Goal: Task Accomplishment & Management: Complete application form

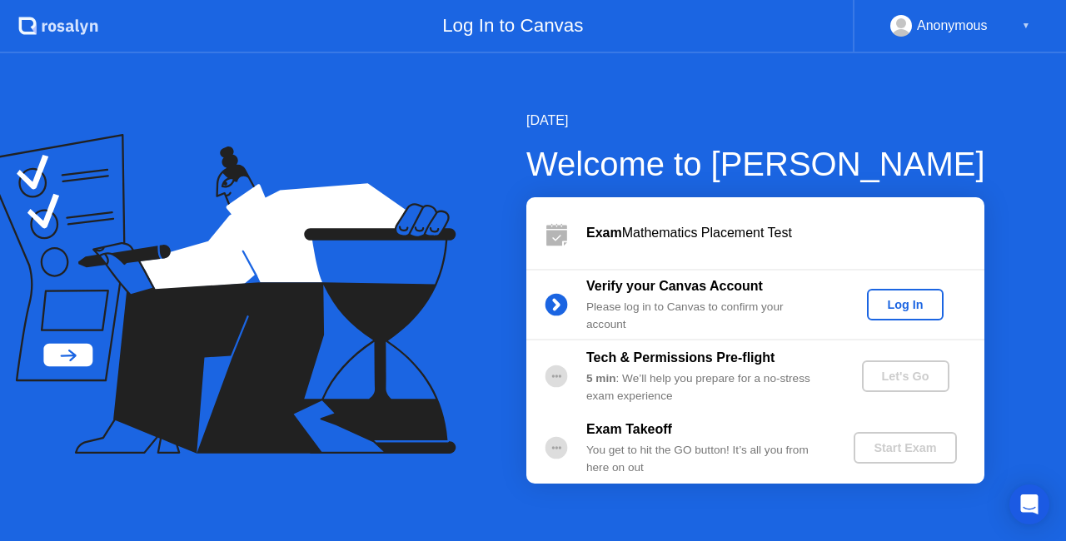
click at [904, 302] on div "Log In" at bounding box center [905, 304] width 62 height 13
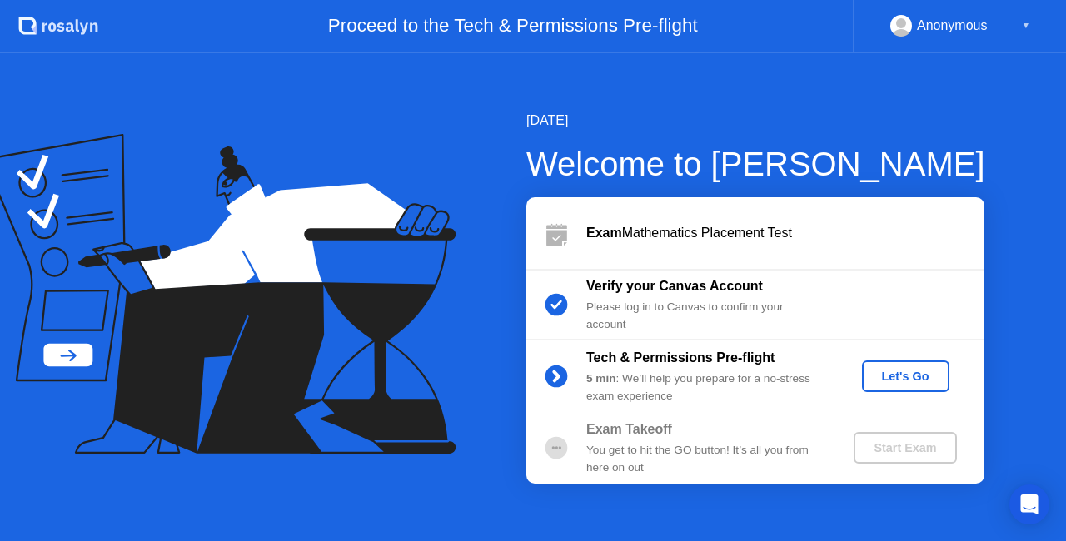
click at [907, 366] on button "Let's Go" at bounding box center [905, 377] width 87 height 32
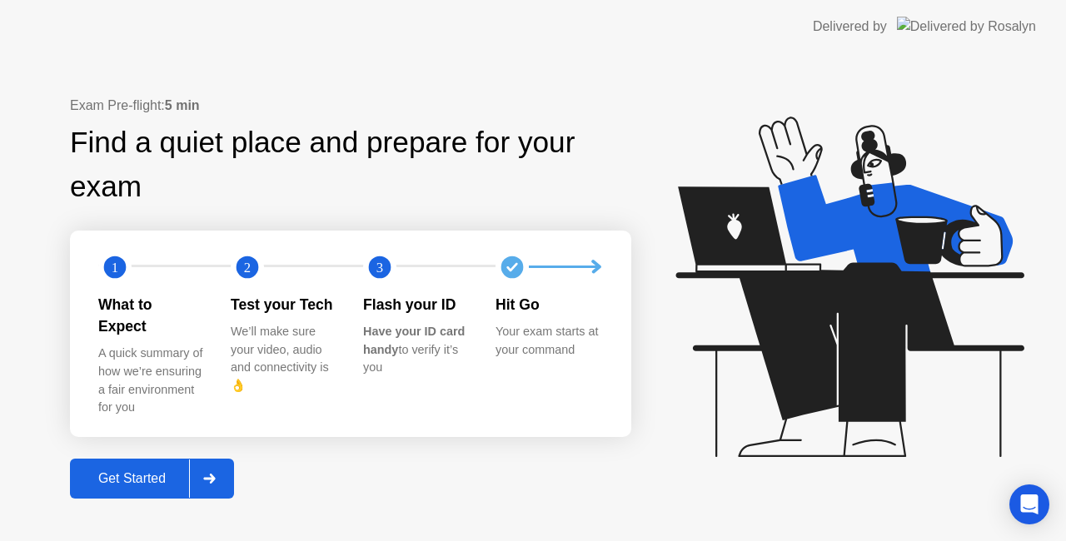
click at [167, 459] on button "Get Started" at bounding box center [152, 479] width 164 height 40
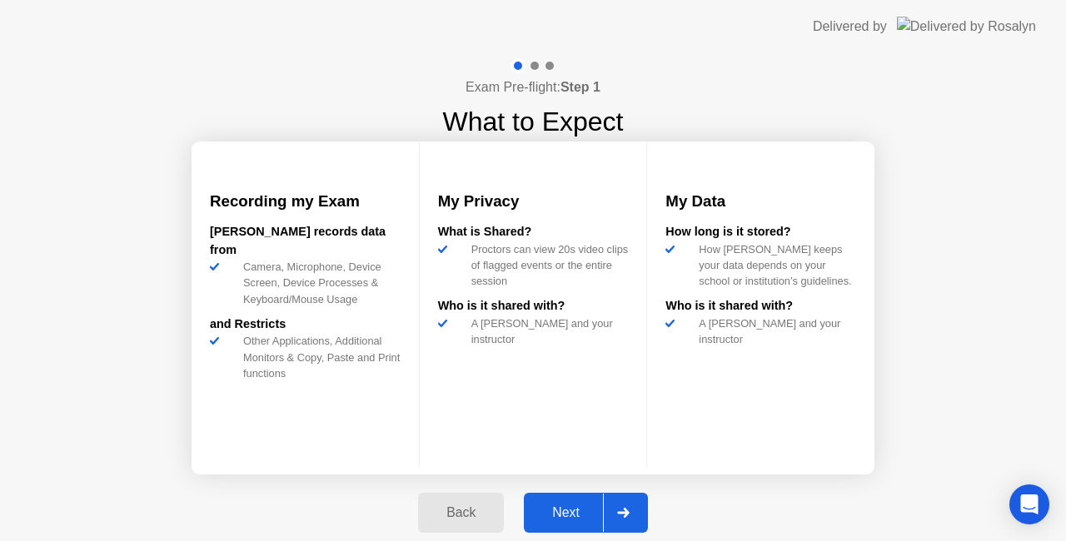
click at [586, 502] on button "Next" at bounding box center [586, 513] width 124 height 40
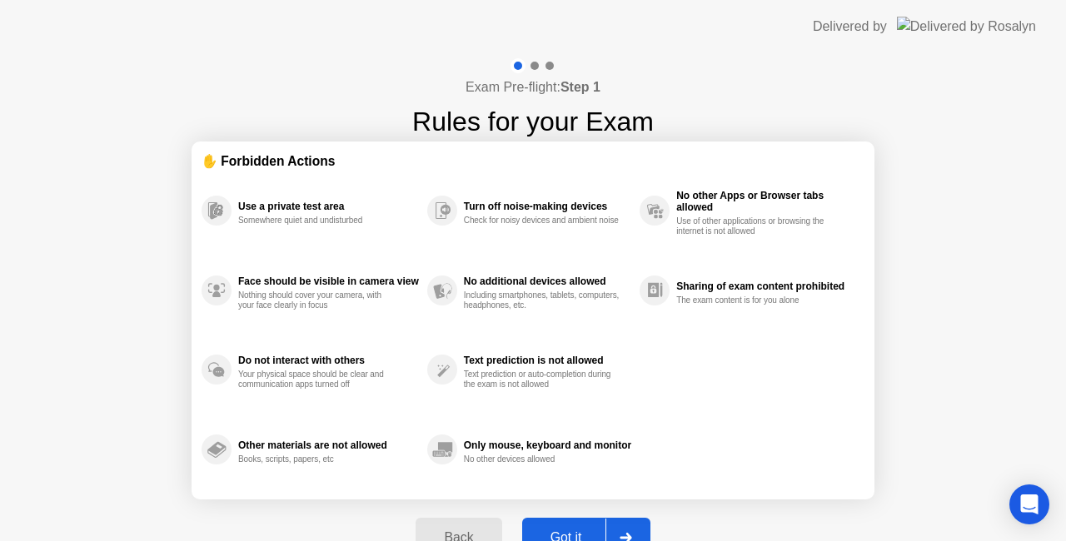
click at [581, 521] on button "Got it" at bounding box center [586, 538] width 128 height 40
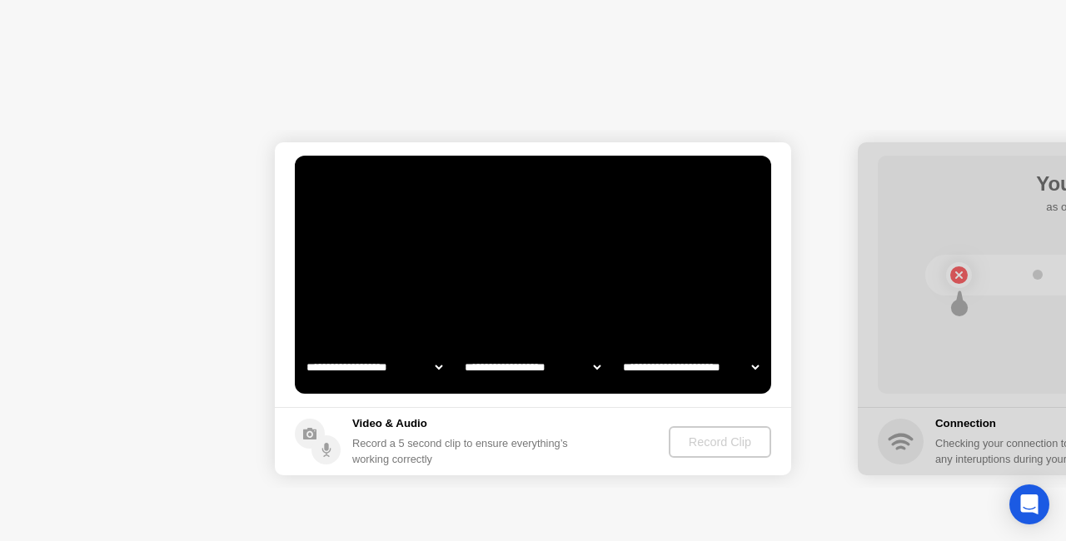
select select "**********"
select select "*******"
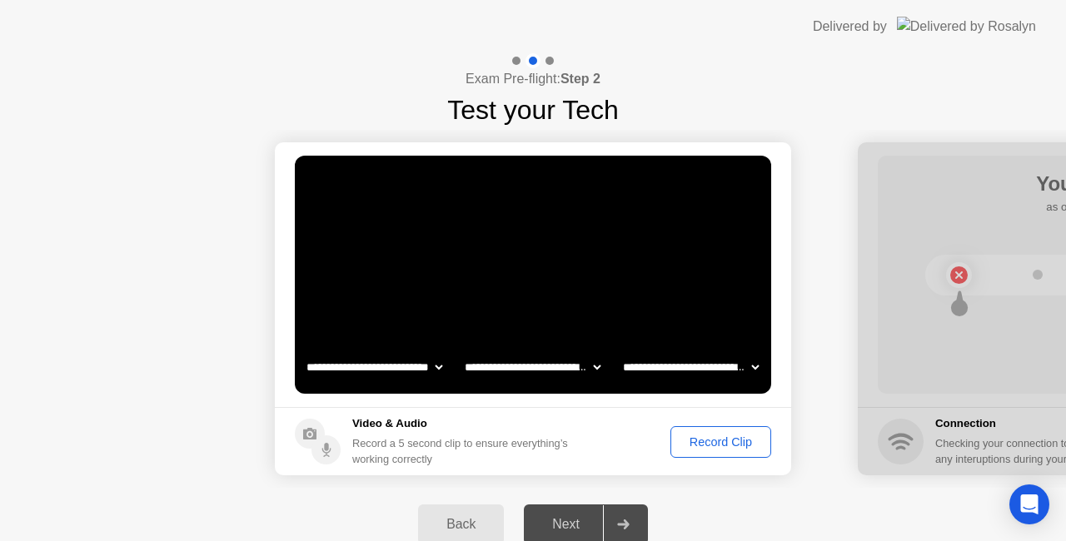
click at [725, 437] on div "Record Clip" at bounding box center [720, 442] width 89 height 13
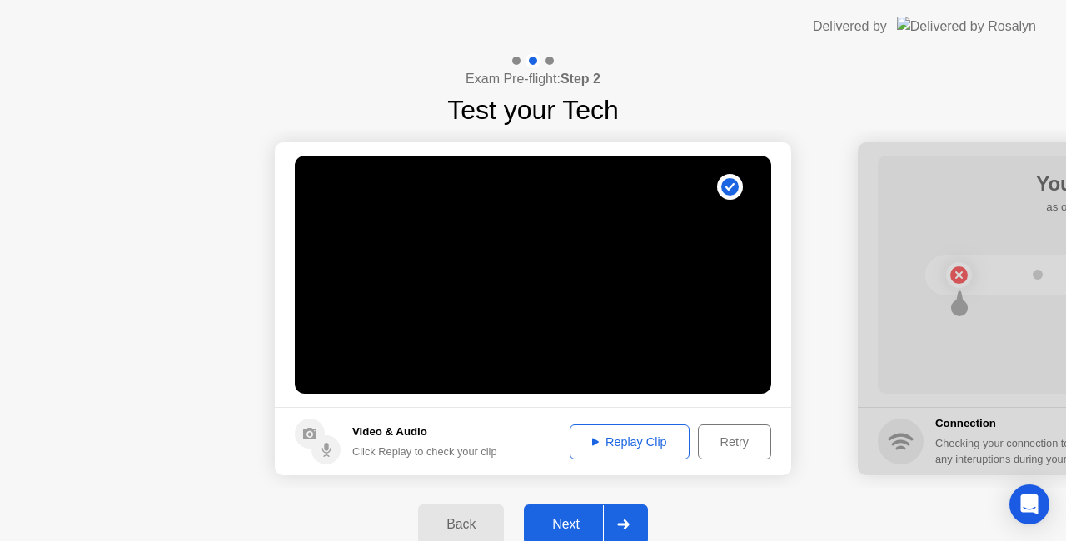
click at [565, 518] on div "Next" at bounding box center [566, 524] width 74 height 15
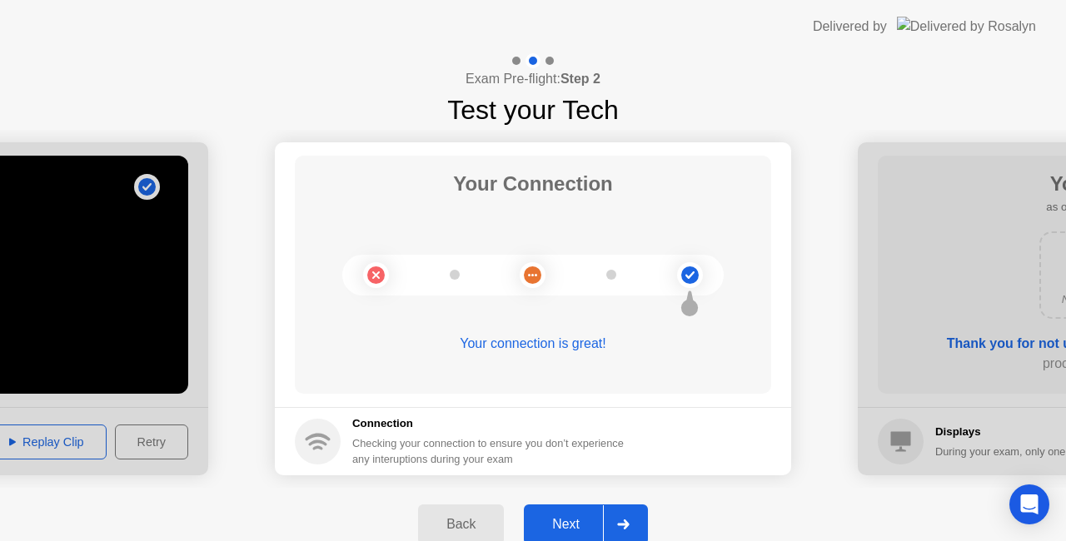
click at [592, 523] on div "Next" at bounding box center [566, 524] width 74 height 15
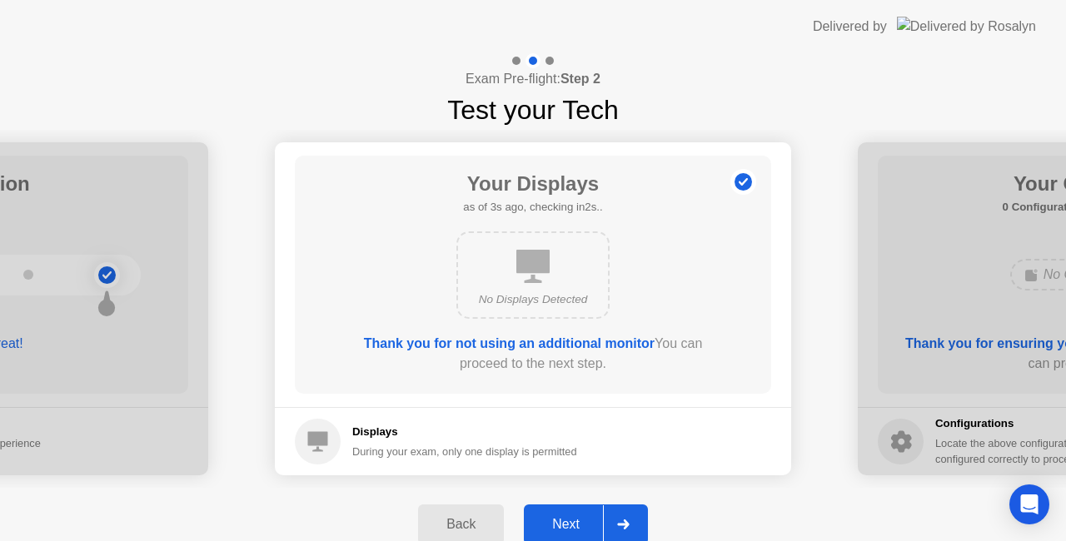
click at [578, 507] on button "Next" at bounding box center [586, 525] width 124 height 40
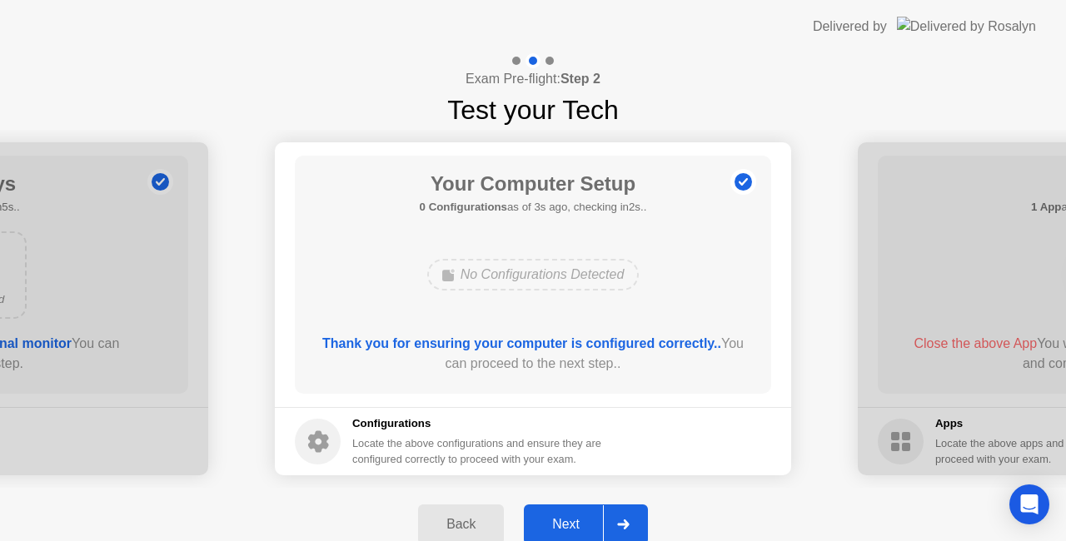
click at [579, 520] on div "Next" at bounding box center [566, 524] width 74 height 15
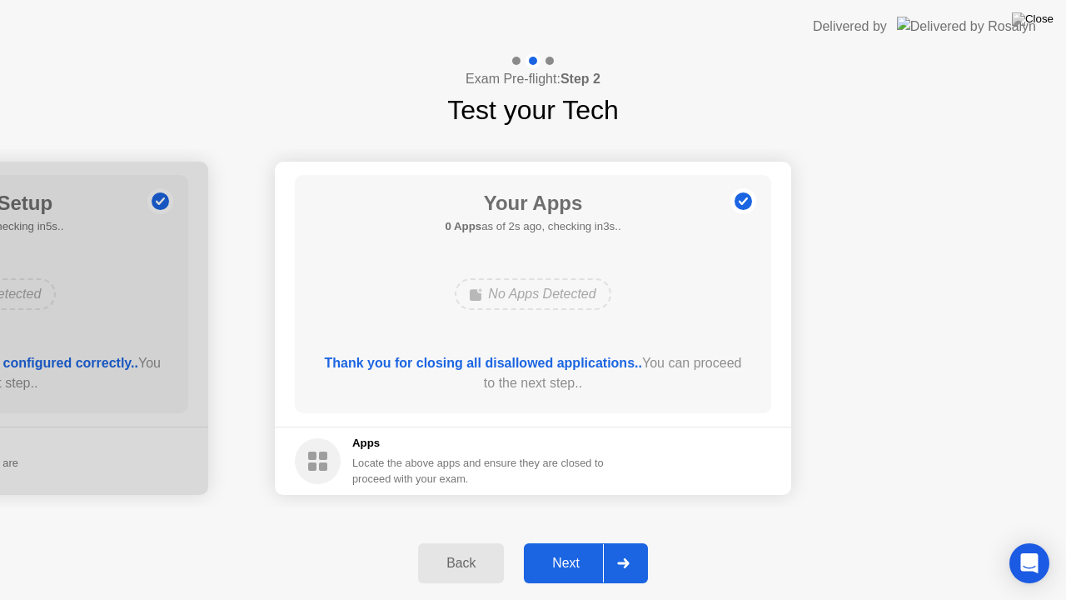
click at [583, 541] on div "Next" at bounding box center [566, 563] width 74 height 15
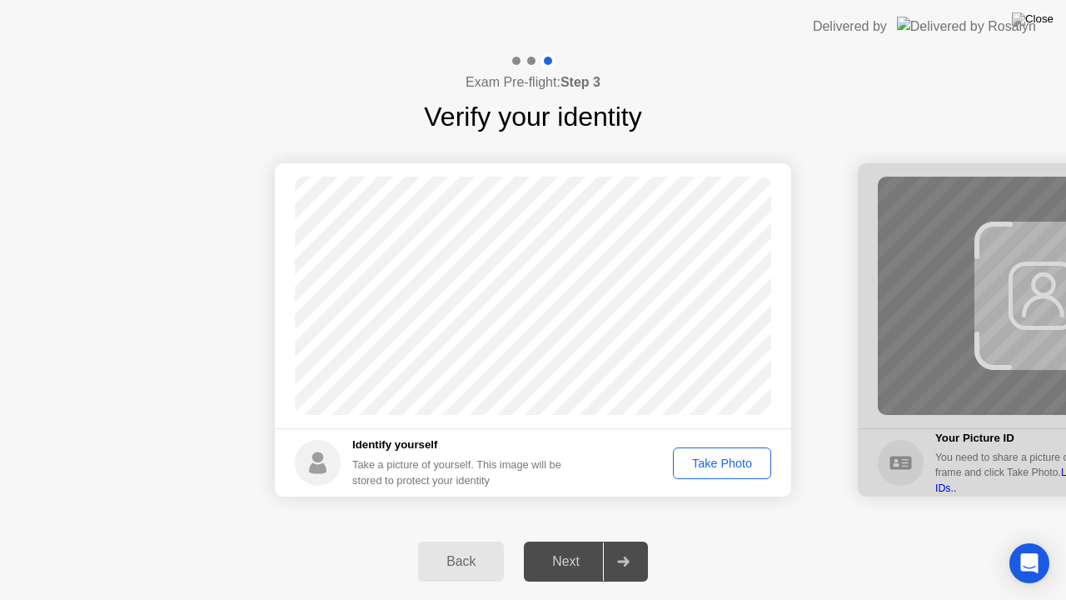
drag, startPoint x: 583, startPoint y: 560, endPoint x: 691, endPoint y: 465, distance: 144.0
click at [691, 465] on div "Exam Pre-flight: Step 3 Verify your identity Success Photo is correctly taken I…" at bounding box center [533, 326] width 1066 height 546
click at [691, 465] on div "Take Photo" at bounding box center [722, 463] width 87 height 13
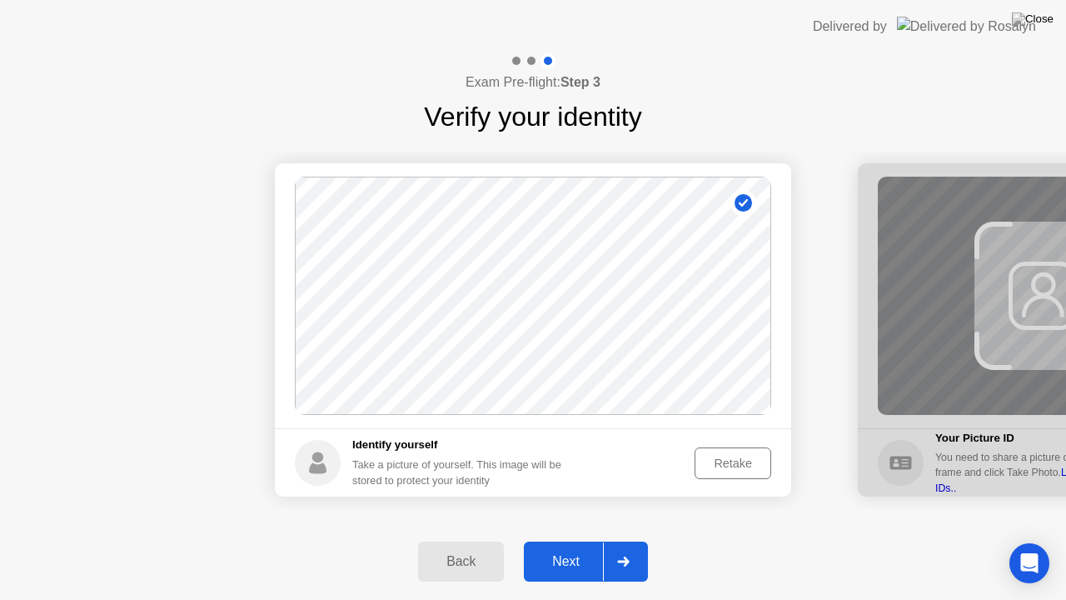
click at [596, 541] on div "Next" at bounding box center [566, 561] width 74 height 15
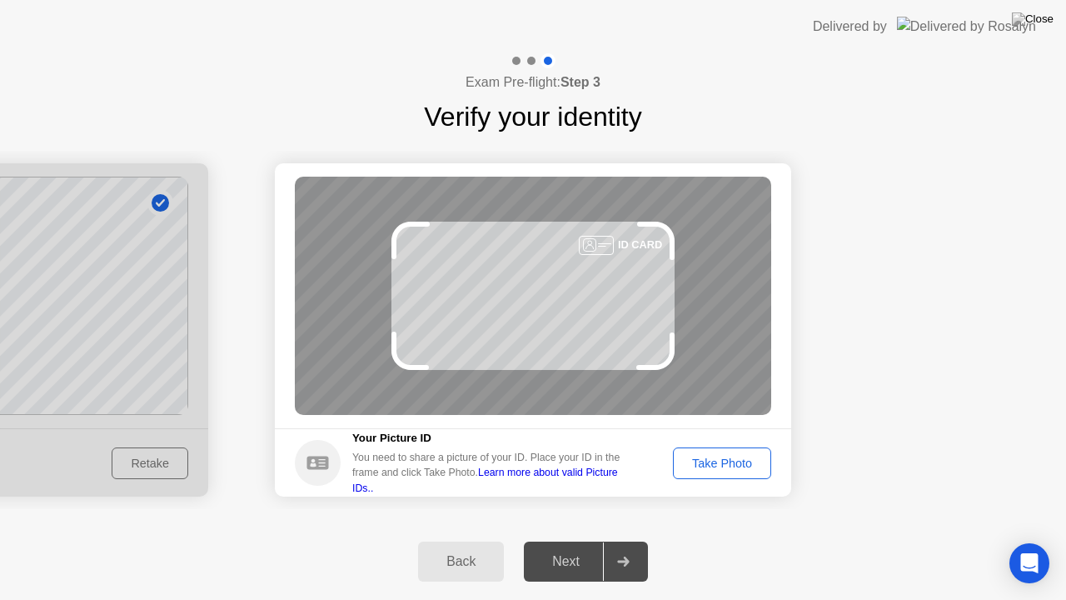
click at [716, 459] on div "Take Photo" at bounding box center [722, 463] width 87 height 13
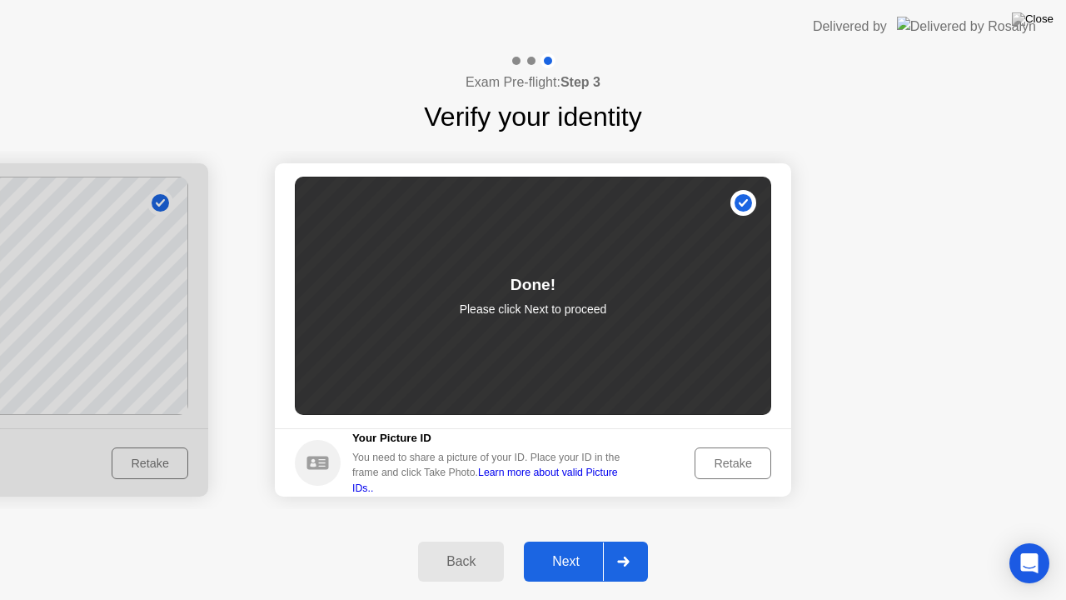
click at [554, 541] on button "Next" at bounding box center [586, 561] width 124 height 40
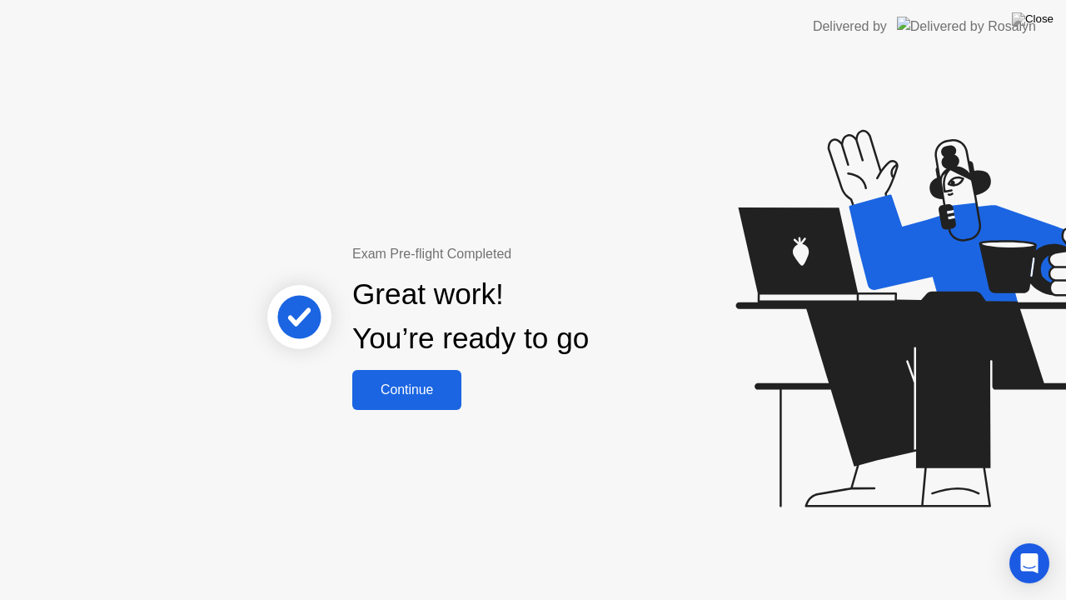
click at [428, 377] on button "Continue" at bounding box center [406, 390] width 109 height 40
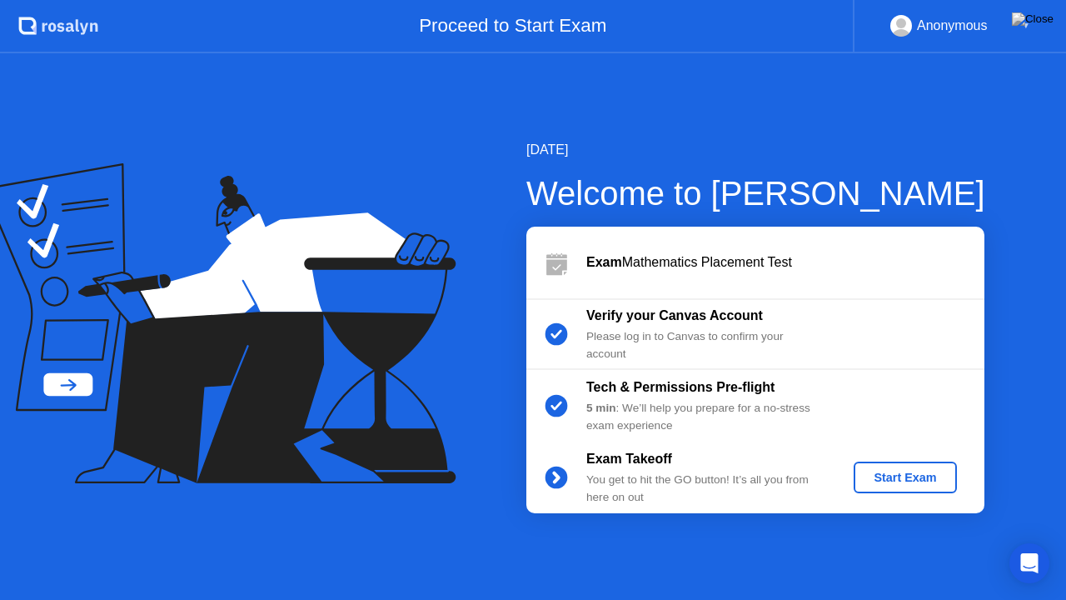
click at [903, 471] on div "Start Exam" at bounding box center [905, 477] width 89 height 13
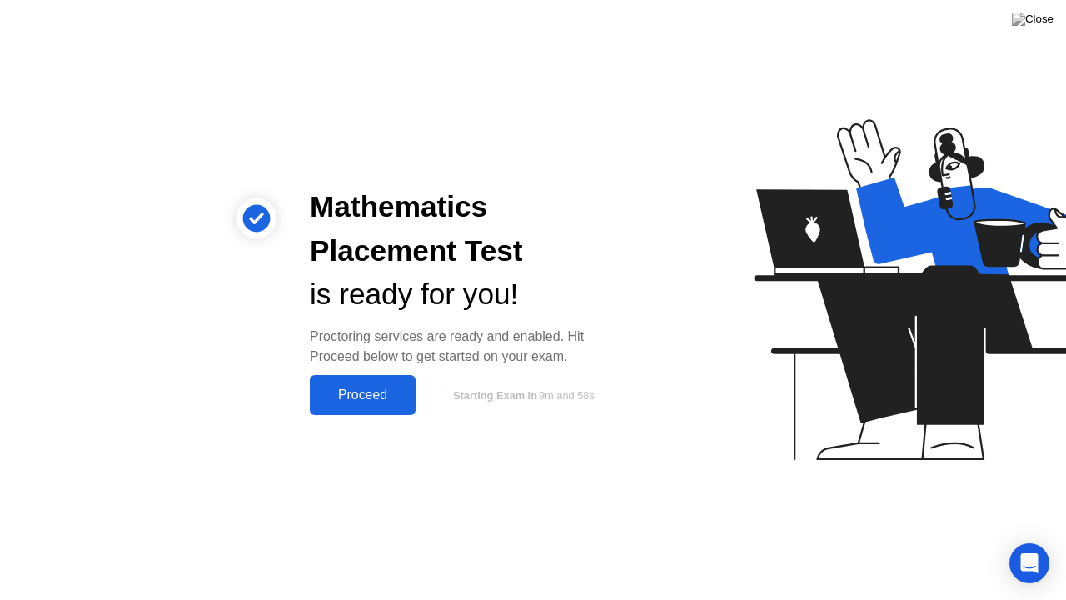
click at [371, 387] on div "Proceed" at bounding box center [363, 394] width 96 height 15
